Goal: Information Seeking & Learning: Find specific fact

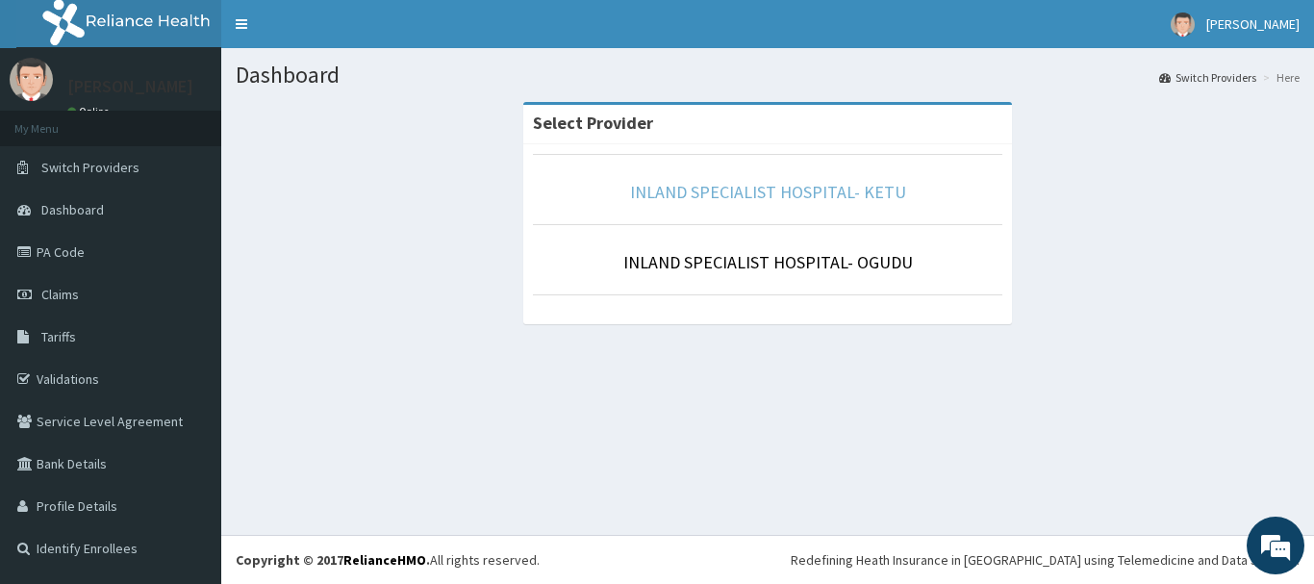
click at [691, 182] on link "INLAND SPECIALIST HOSPITAL- KETU" at bounding box center [768, 192] width 276 height 22
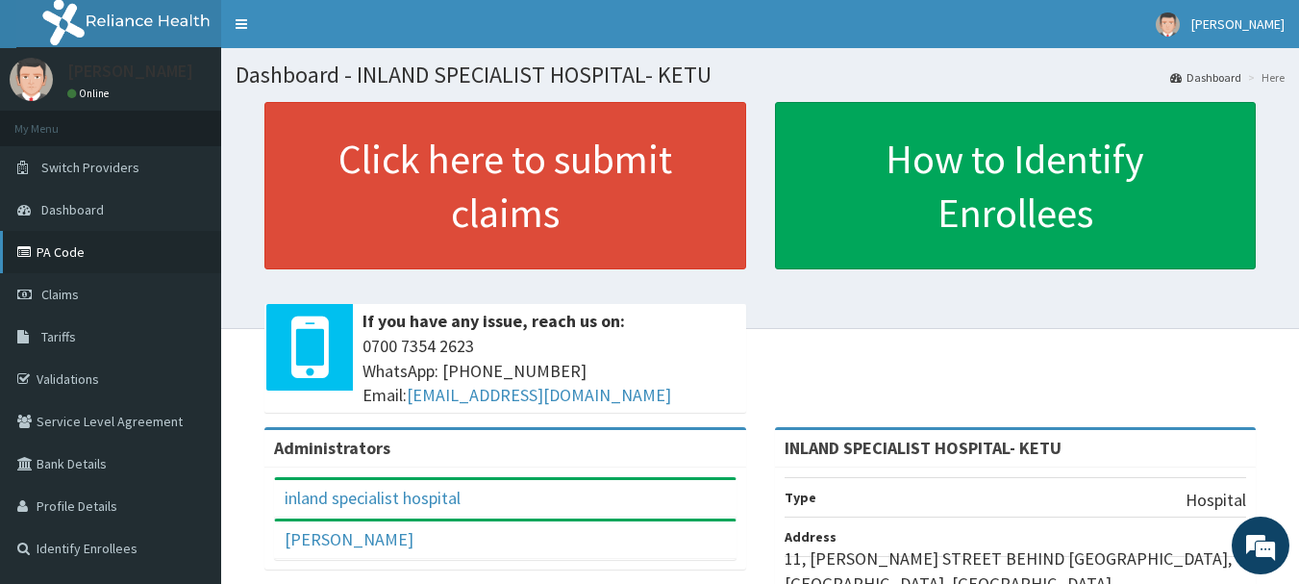
click at [59, 249] on link "PA Code" at bounding box center [110, 252] width 221 height 42
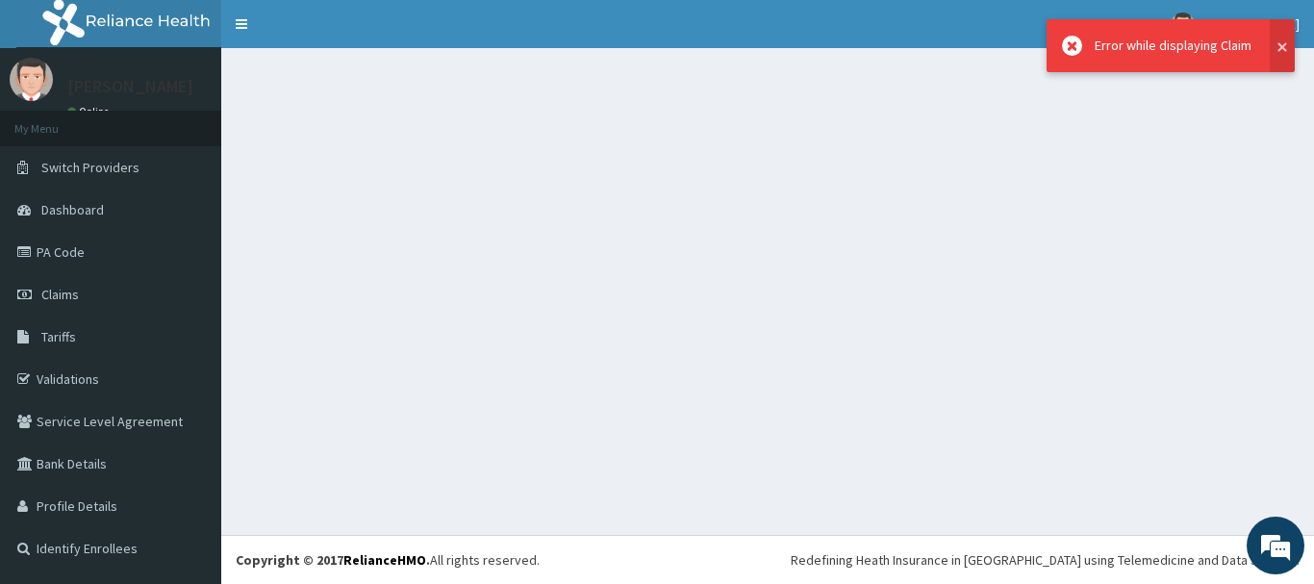
click at [1285, 46] on button at bounding box center [1281, 45] width 25 height 53
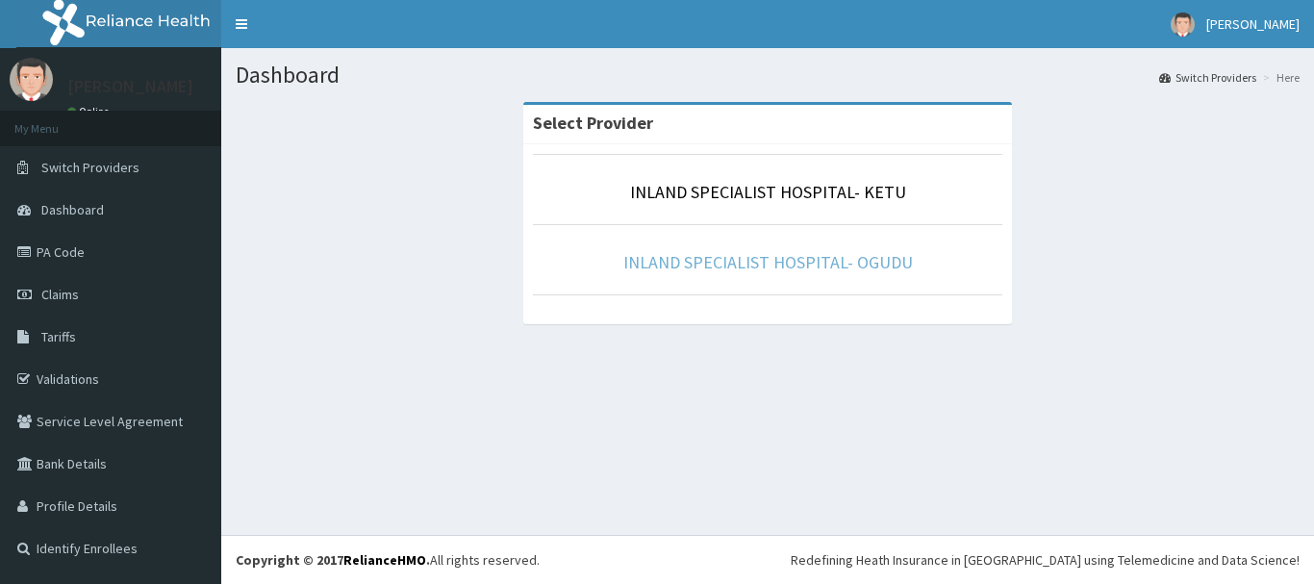
click at [707, 258] on link "INLAND SPECIALIST HOSPITAL- OGUDU" at bounding box center [767, 262] width 289 height 22
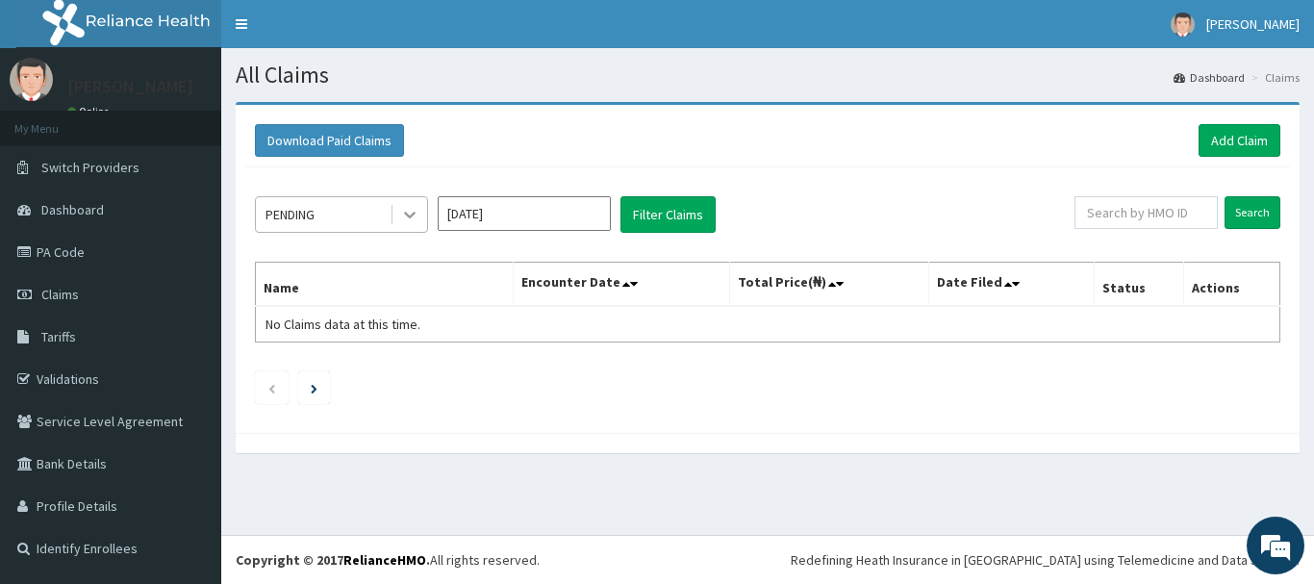
click at [414, 212] on icon at bounding box center [409, 214] width 19 height 19
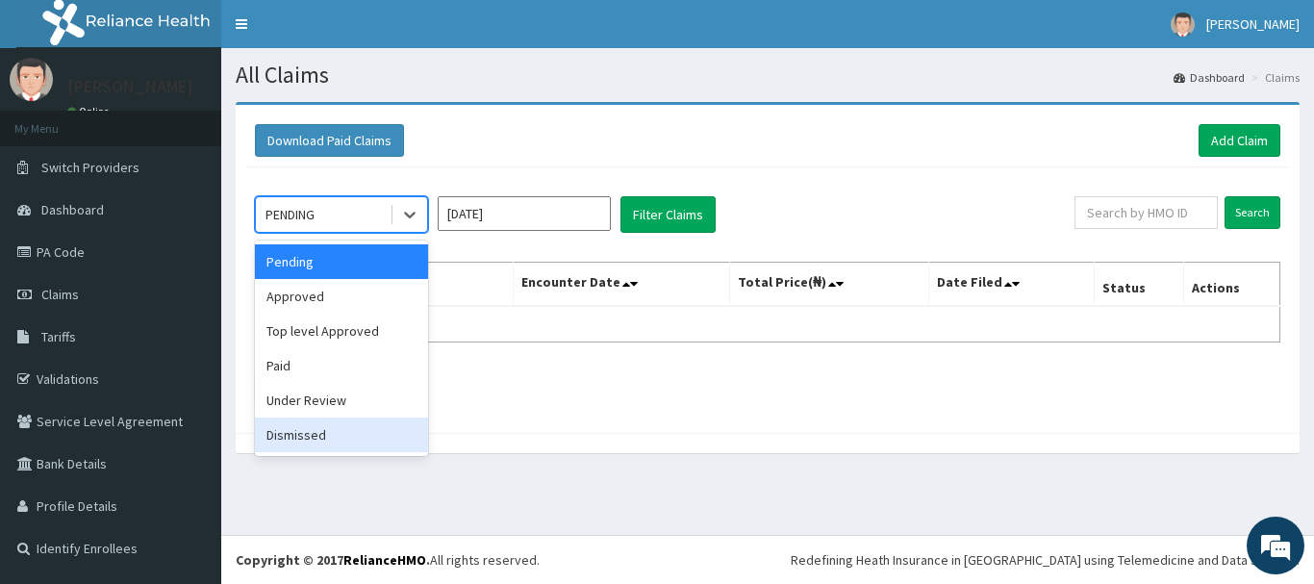
click at [372, 433] on div "Dismissed" at bounding box center [341, 434] width 173 height 35
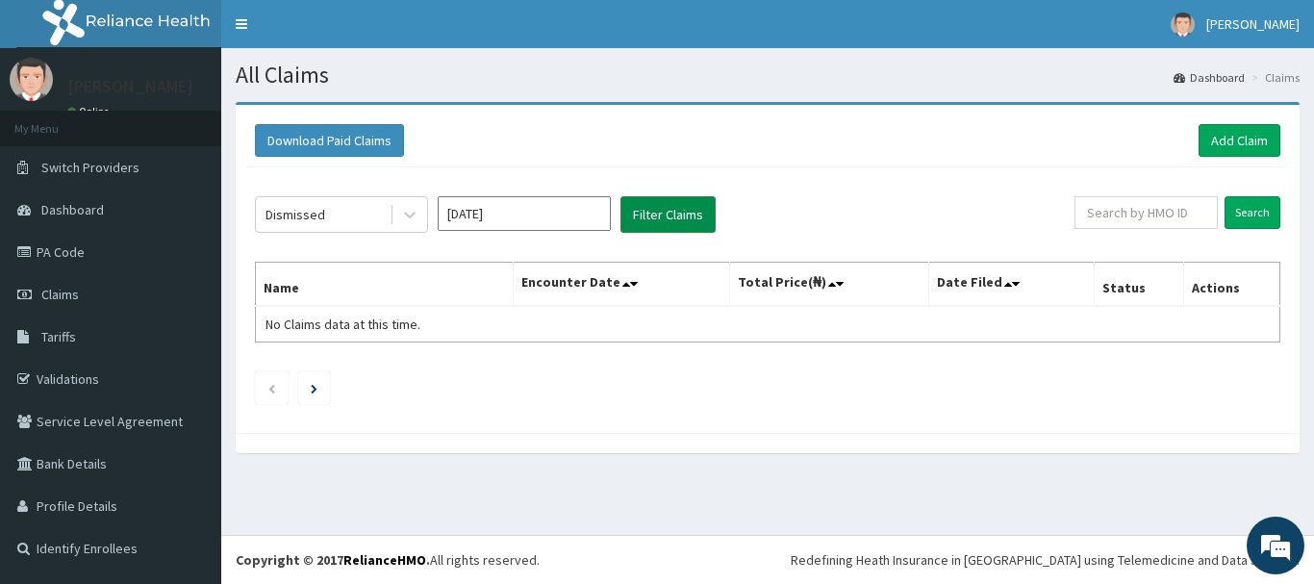
click at [664, 218] on button "Filter Claims" at bounding box center [667, 214] width 95 height 37
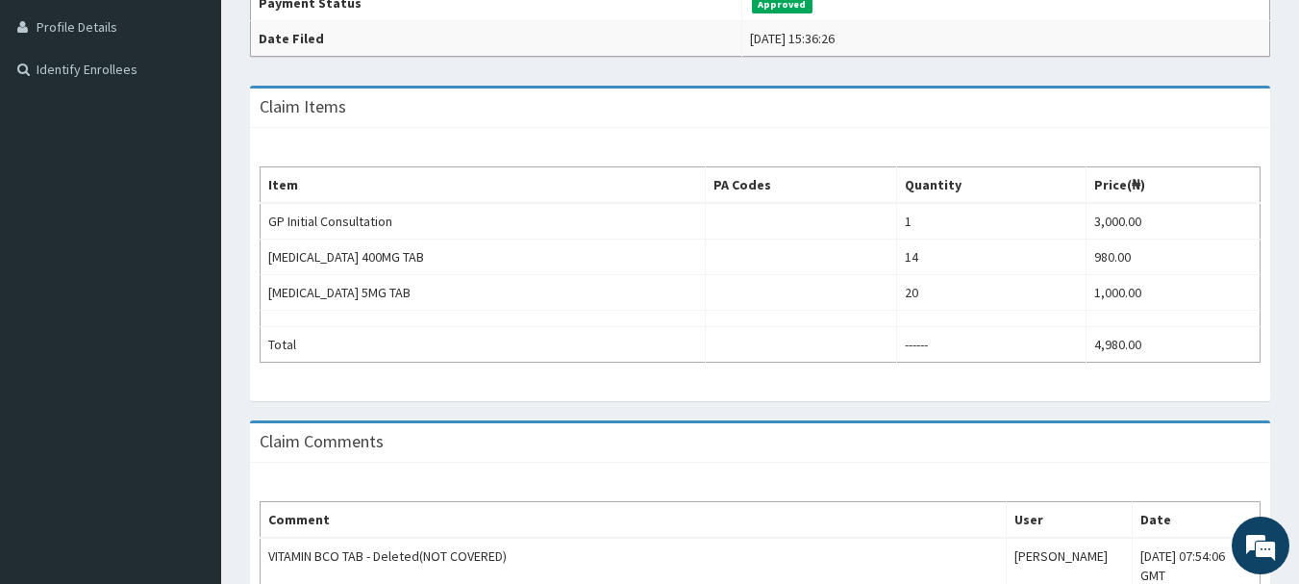
scroll to position [192, 0]
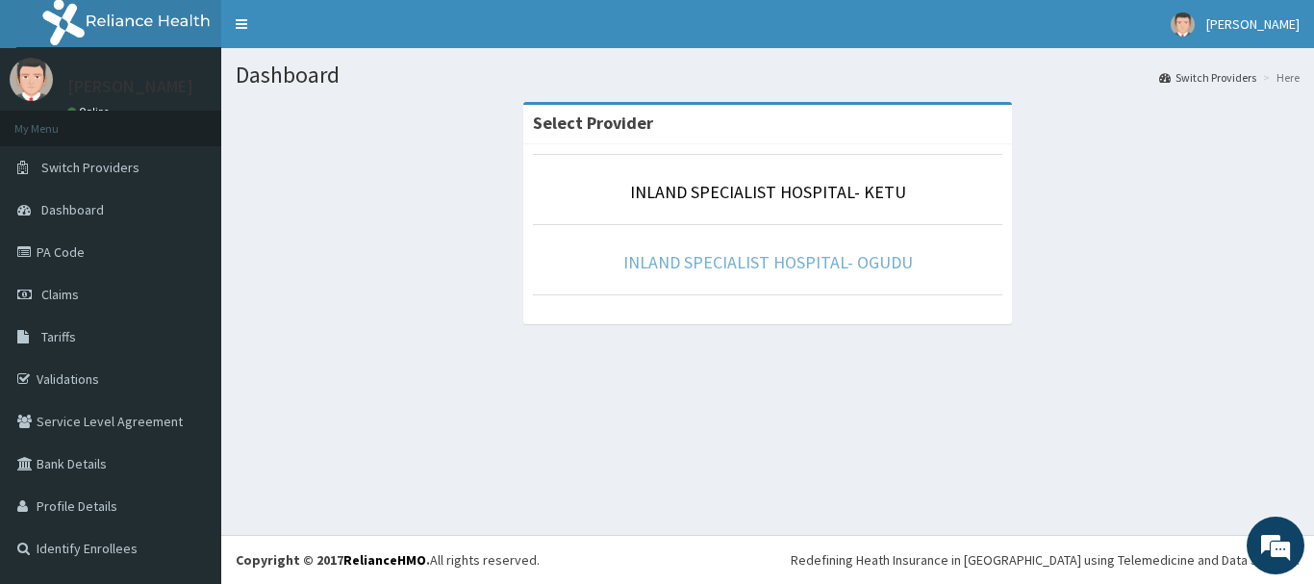
click at [679, 266] on link "INLAND SPECIALIST HOSPITAL- OGUDU" at bounding box center [767, 262] width 289 height 22
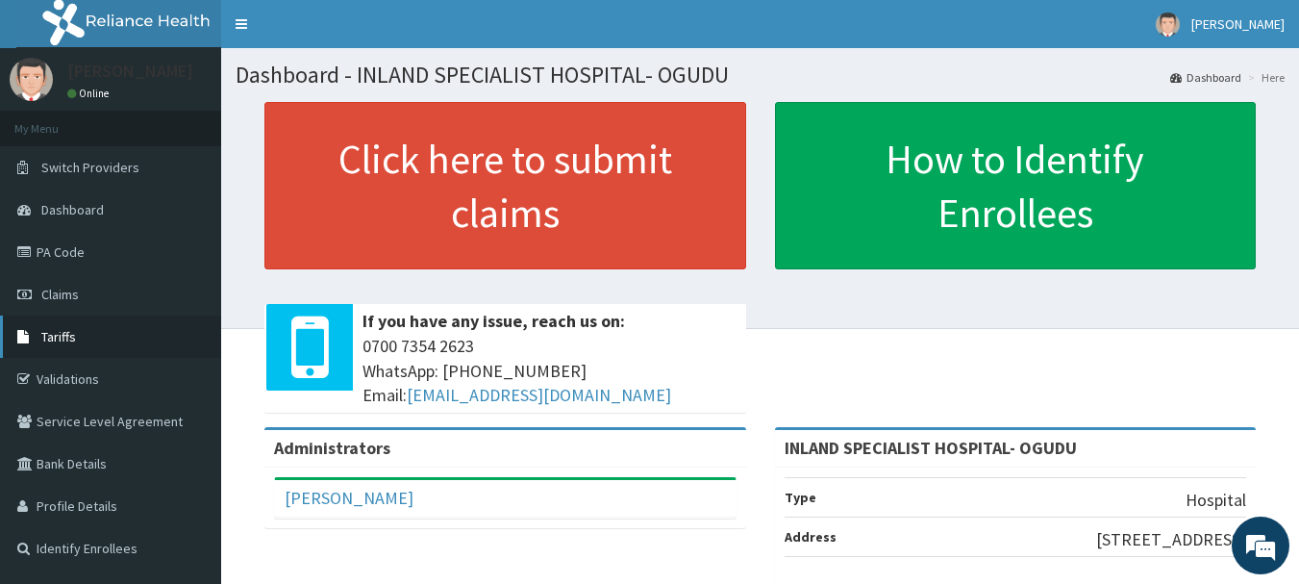
click at [131, 329] on link "Tariffs" at bounding box center [110, 336] width 221 height 42
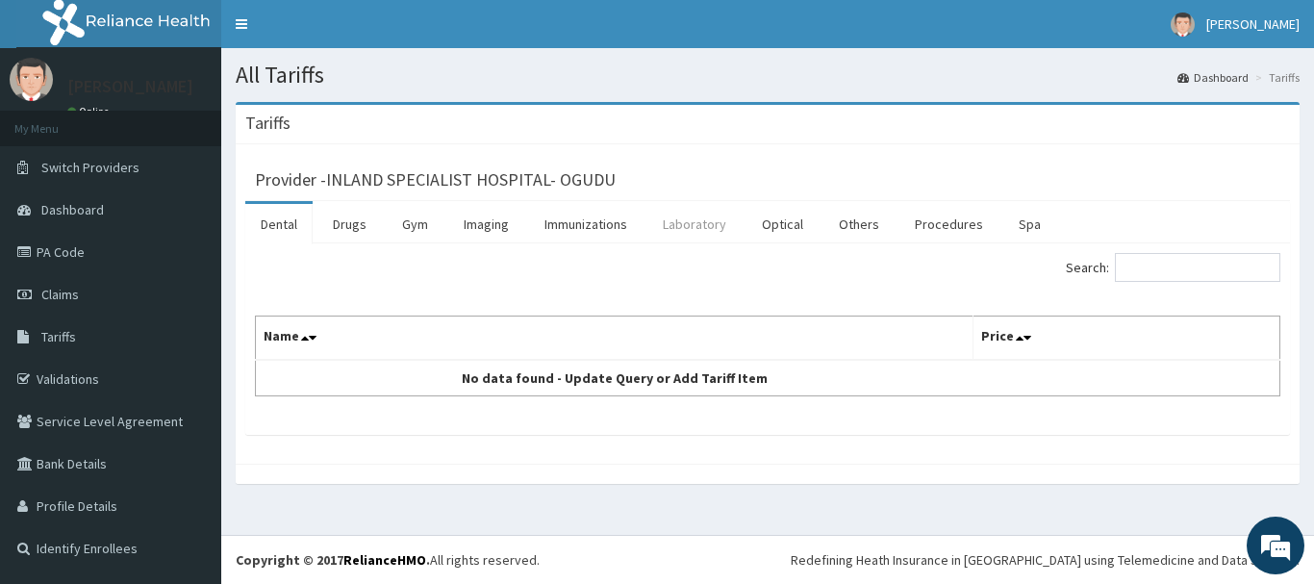
drag, startPoint x: 702, startPoint y: 225, endPoint x: 722, endPoint y: 233, distance: 21.6
click at [702, 224] on link "Laboratory" at bounding box center [694, 224] width 94 height 40
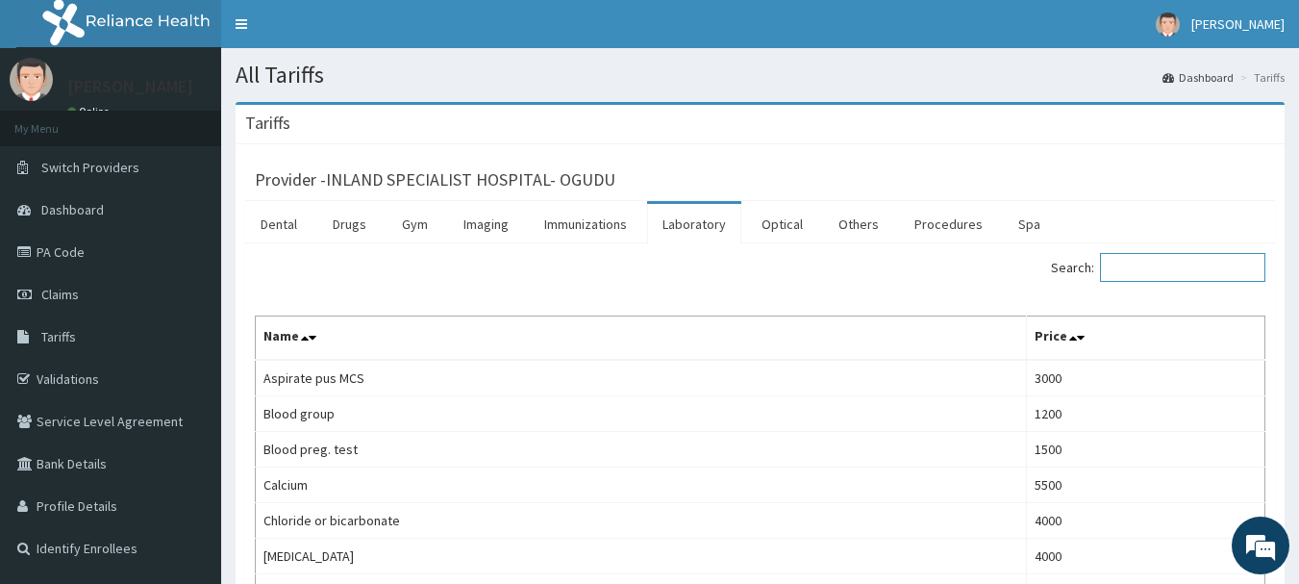
click at [1171, 266] on input "Search:" at bounding box center [1182, 267] width 165 height 29
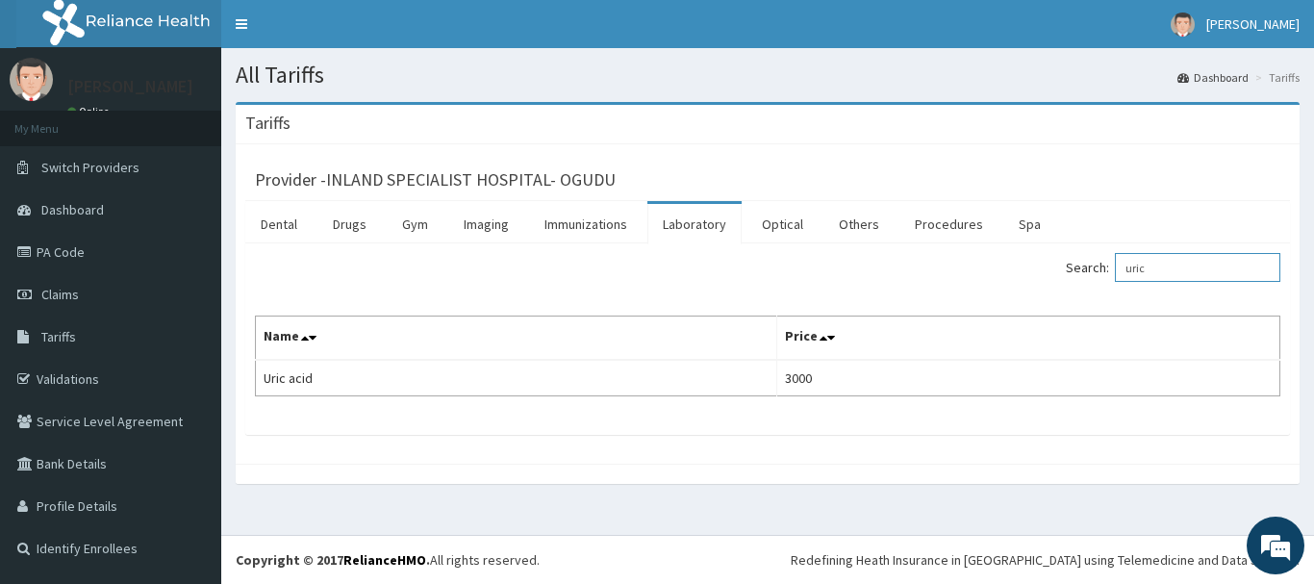
type input "uric"
click at [72, 170] on span "Switch Providers" at bounding box center [90, 167] width 98 height 17
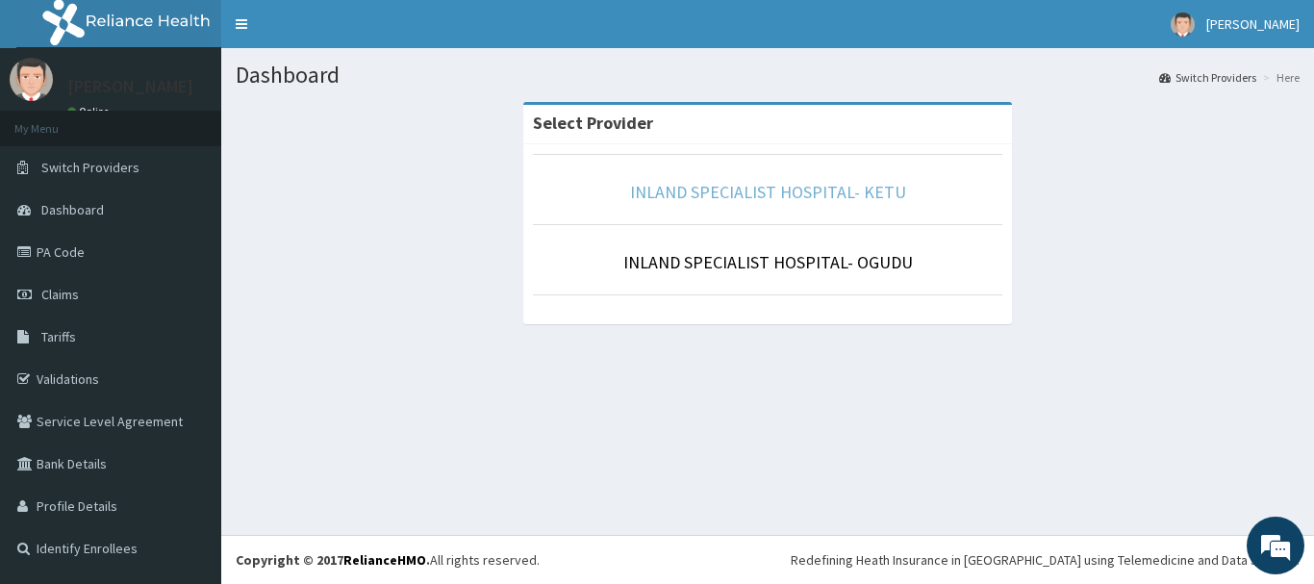
click at [791, 192] on link "INLAND SPECIALIST HOSPITAL- KETU" at bounding box center [768, 192] width 276 height 22
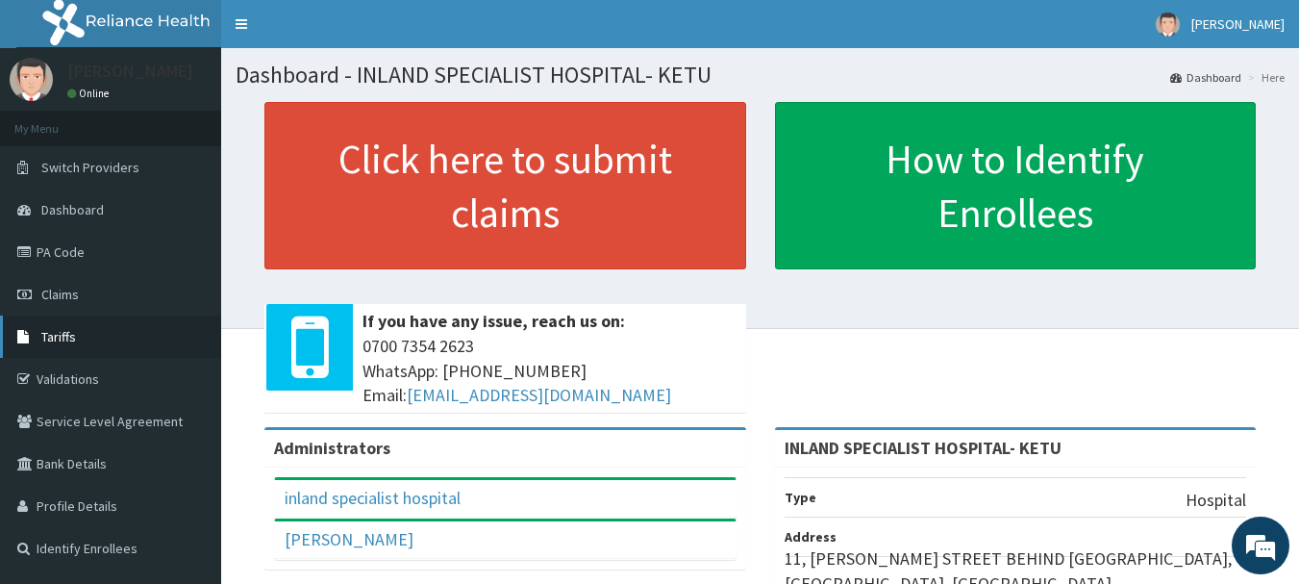
click at [67, 342] on span "Tariffs" at bounding box center [58, 336] width 35 height 17
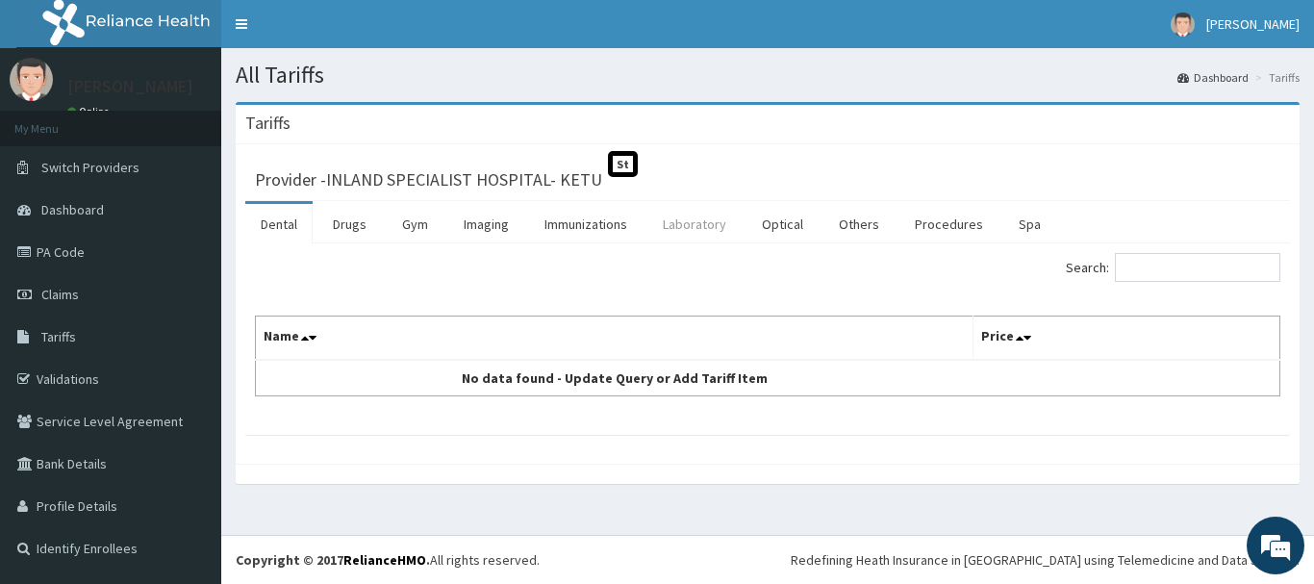
click at [708, 220] on link "Laboratory" at bounding box center [694, 224] width 94 height 40
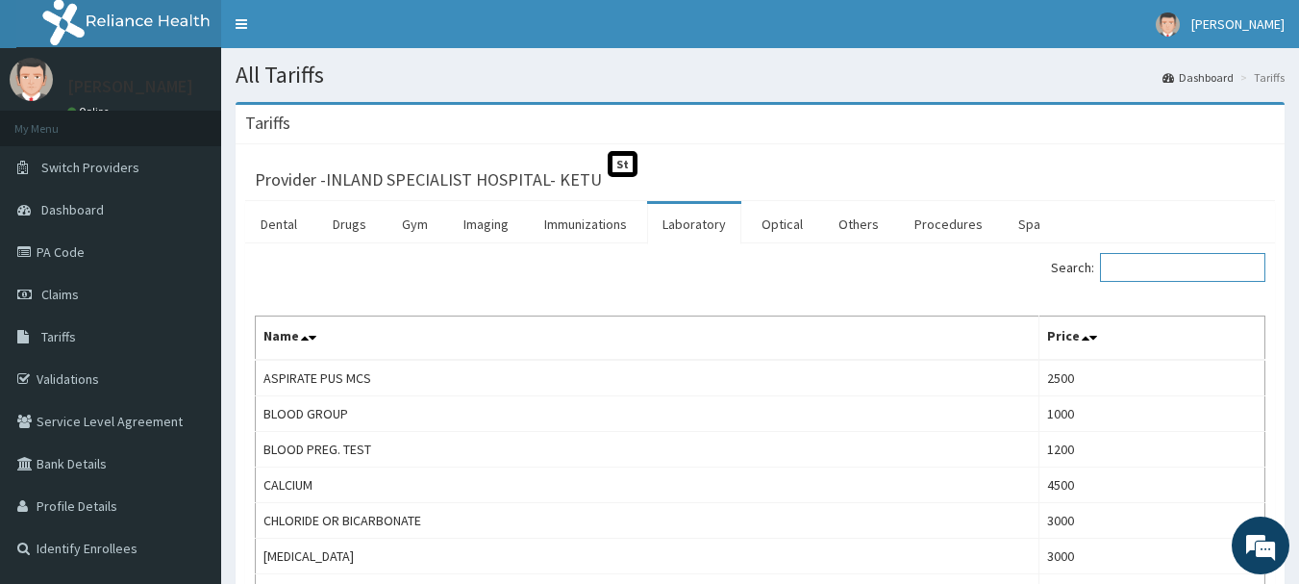
click at [1217, 273] on input "Search:" at bounding box center [1182, 267] width 165 height 29
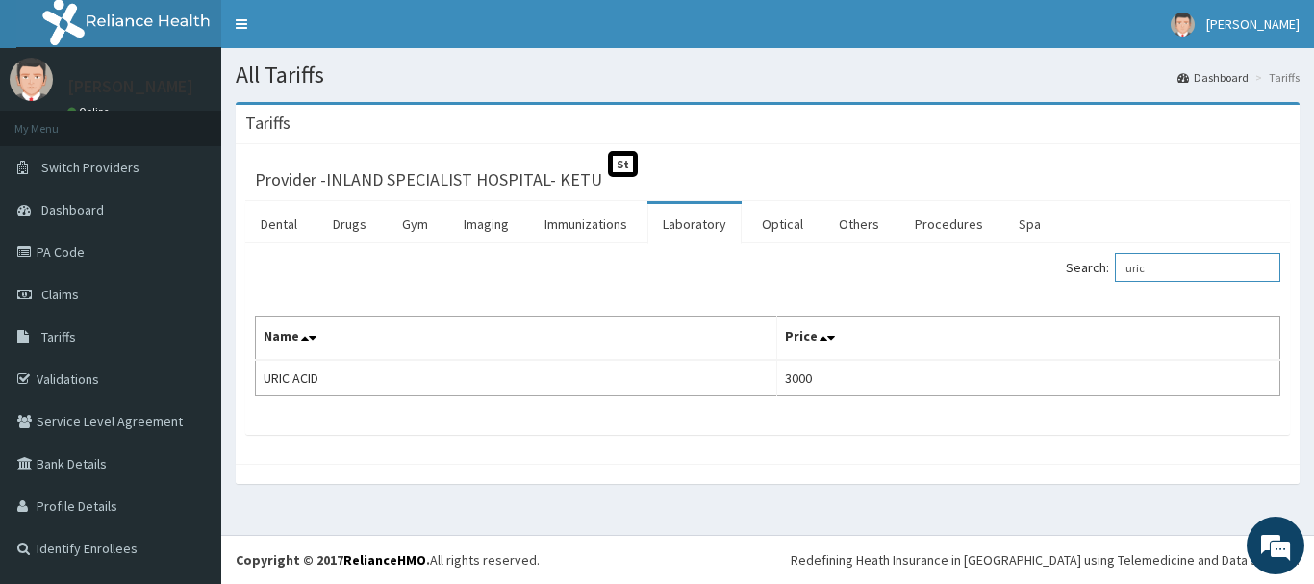
type input "uric"
